Goal: Task Accomplishment & Management: Manage account settings

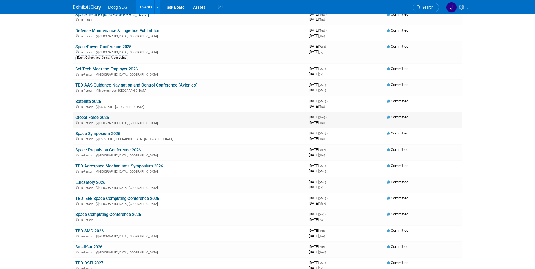
click at [92, 117] on link "Global Force 2026" at bounding box center [92, 117] width 34 height 5
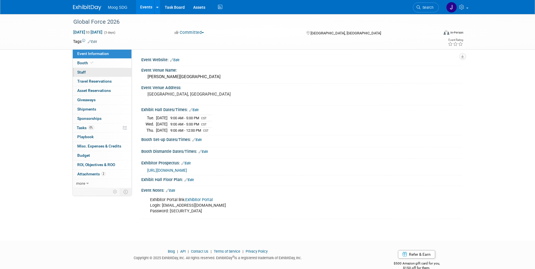
click at [97, 72] on link "0 Staff 0" at bounding box center [102, 72] width 59 height 9
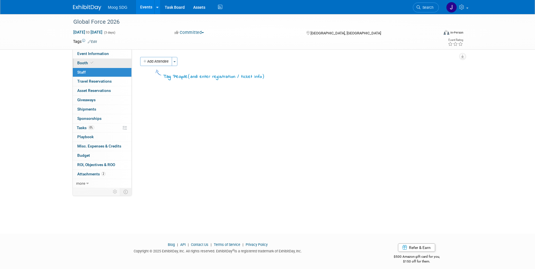
click at [91, 63] on icon at bounding box center [92, 62] width 3 height 3
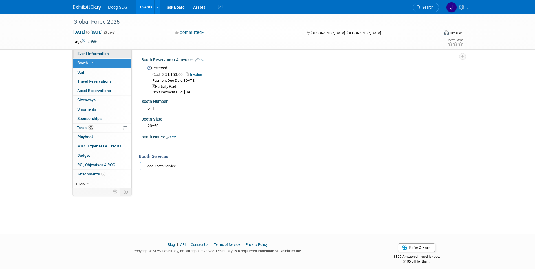
click at [96, 54] on span "Event Information" at bounding box center [93, 53] width 32 height 5
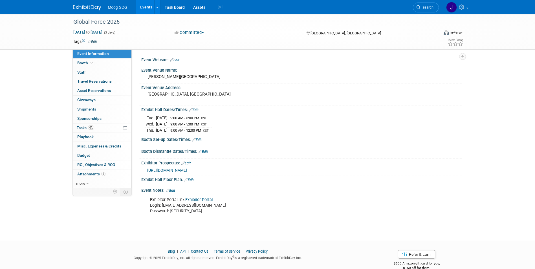
click at [190, 179] on link "Edit" at bounding box center [188, 180] width 9 height 4
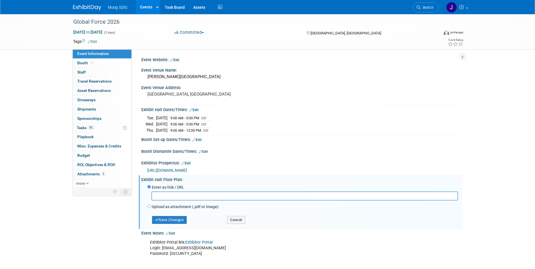
click at [193, 196] on input "text" at bounding box center [304, 195] width 307 height 9
type input "[URL][DOMAIN_NAME]"
click at [174, 220] on button "Save Changes" at bounding box center [169, 220] width 35 height 8
